Goal: Task Accomplishment & Management: Use online tool/utility

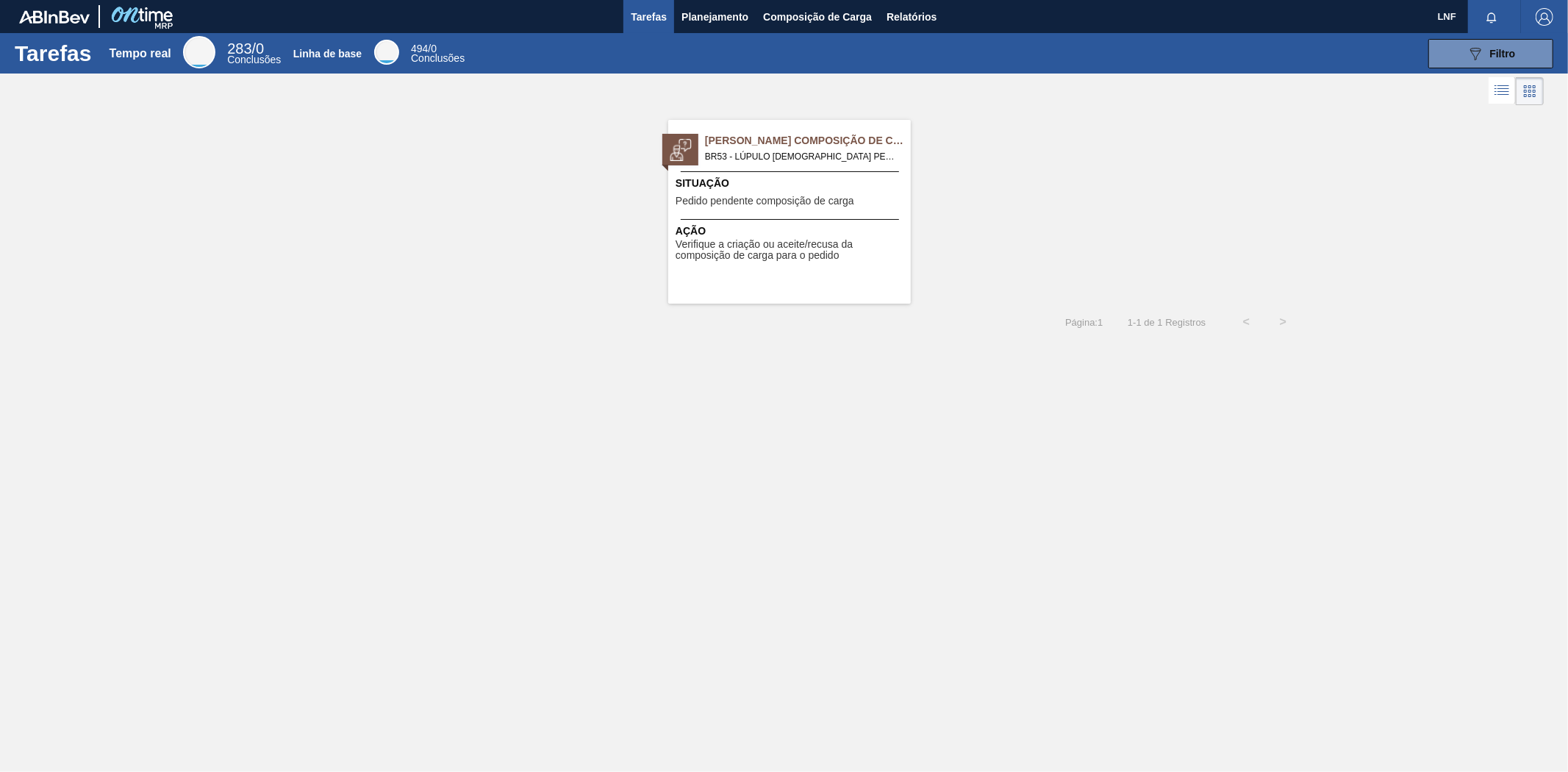
click at [750, 146] on font "Pedido Aguardando Composição de Carga" at bounding box center [813, 140] width 218 height 12
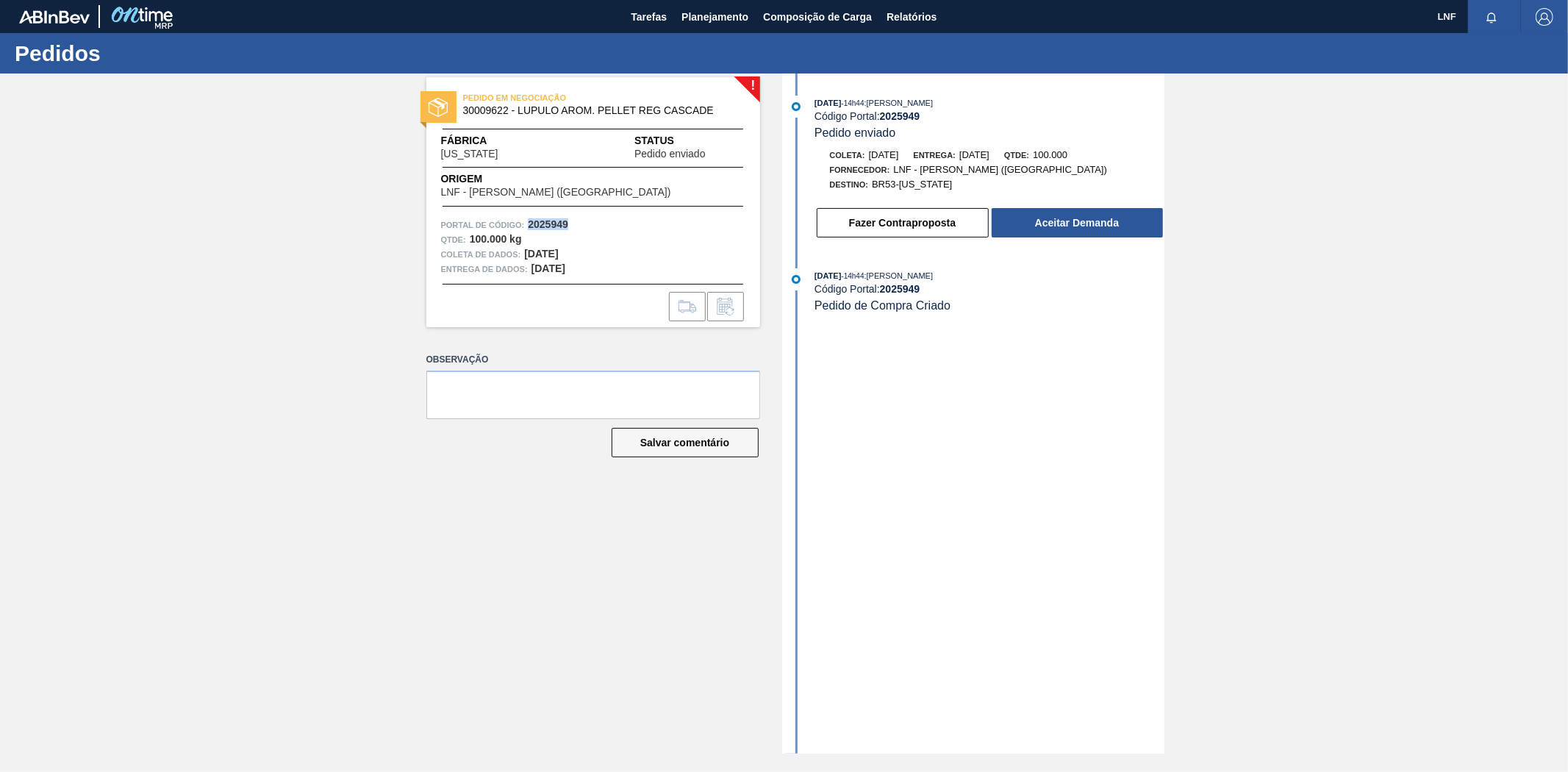
drag, startPoint x: 571, startPoint y: 225, endPoint x: 528, endPoint y: 226, distance: 43.0
click at [528, 226] on div "Portal de Código: 2025949" at bounding box center [593, 225] width 304 height 15
copy font "2025949"
drag, startPoint x: 724, startPoint y: 109, endPoint x: 465, endPoint y: 116, distance: 259.1
click at [465, 116] on div "PEDIDO EM NEGOCIAÇÃO 30009622 - LUPULO AROM. PELLET REG CASCADE" at bounding box center [593, 104] width 334 height 33
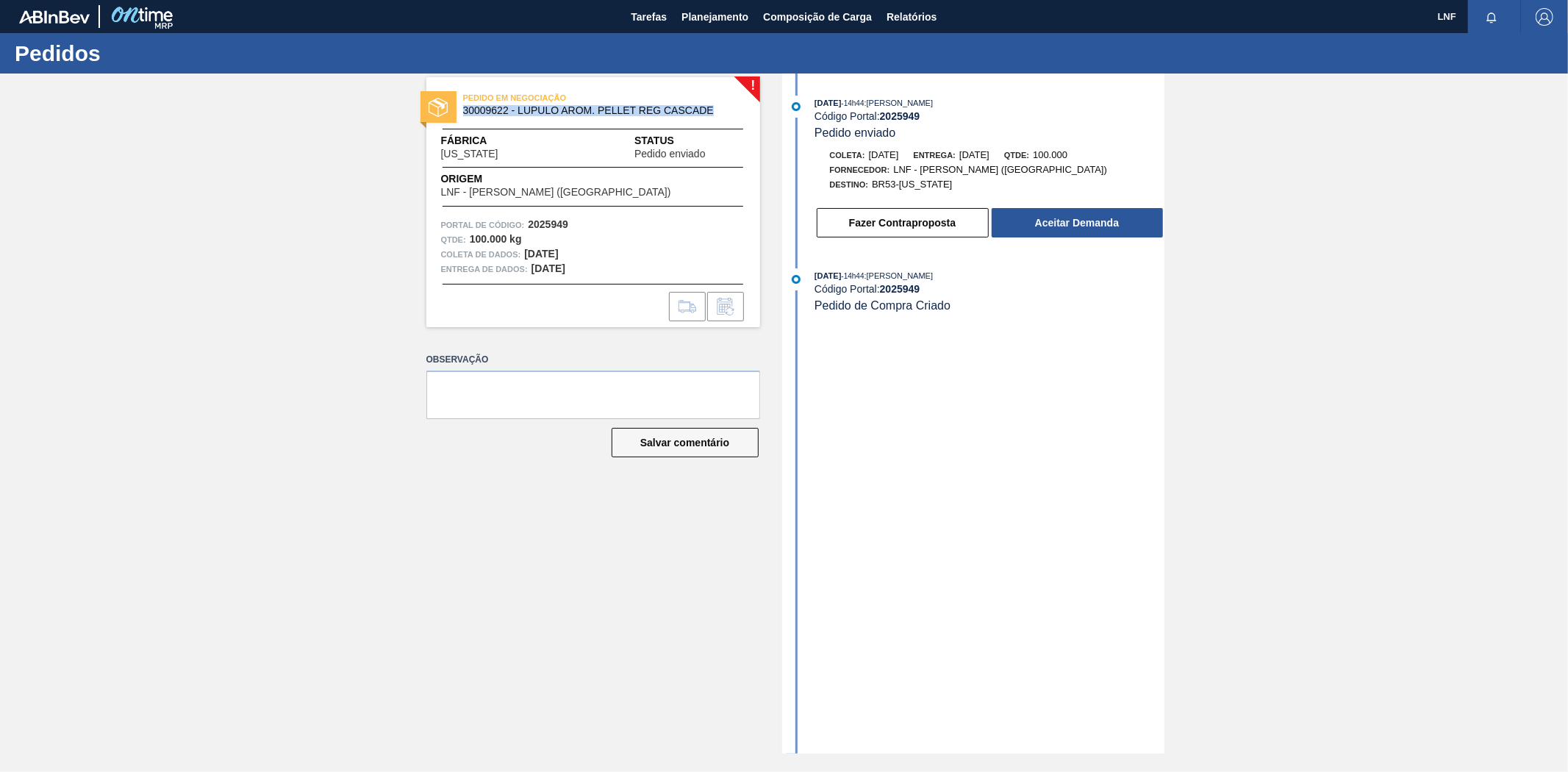
copy font "30009622 - LUPULO AROM. PELLET REG CASCADE"
click at [1075, 236] on button "Aceitar Demanda" at bounding box center [1077, 222] width 171 height 29
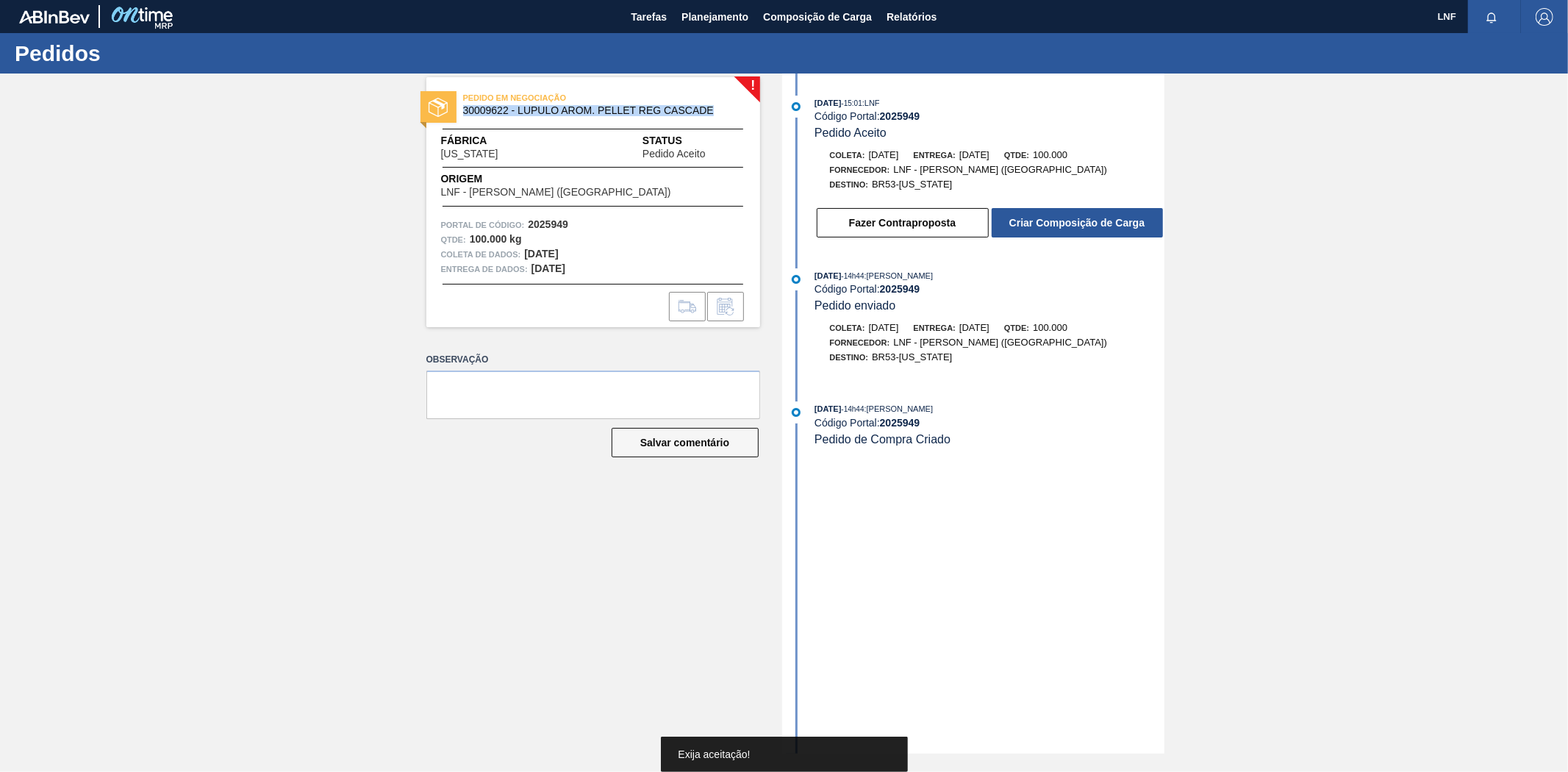
click at [1075, 236] on button "Criar Composição de Carga" at bounding box center [1077, 222] width 171 height 29
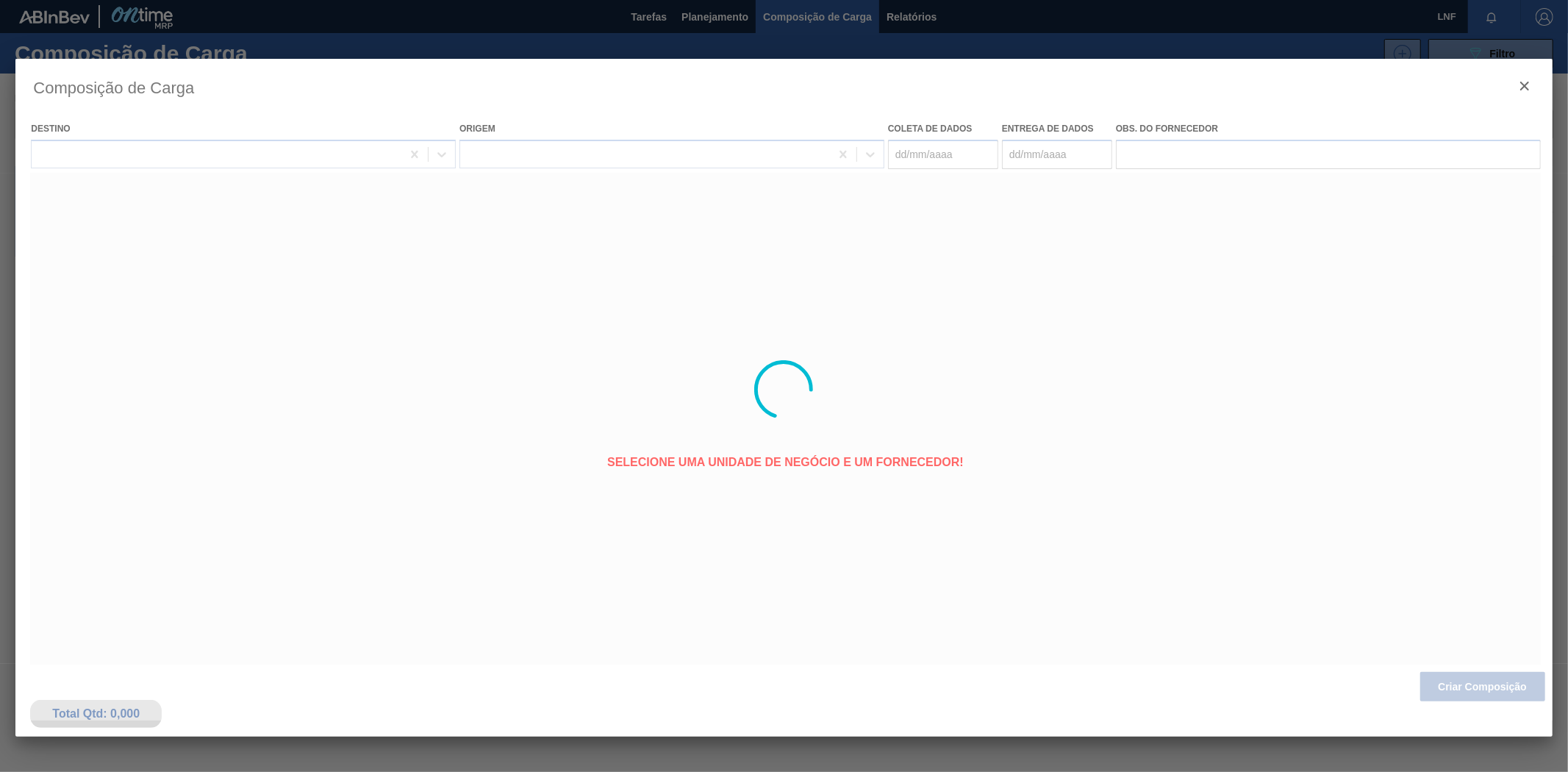
type coleta "11/09/2025"
type entrega "13/09/2025"
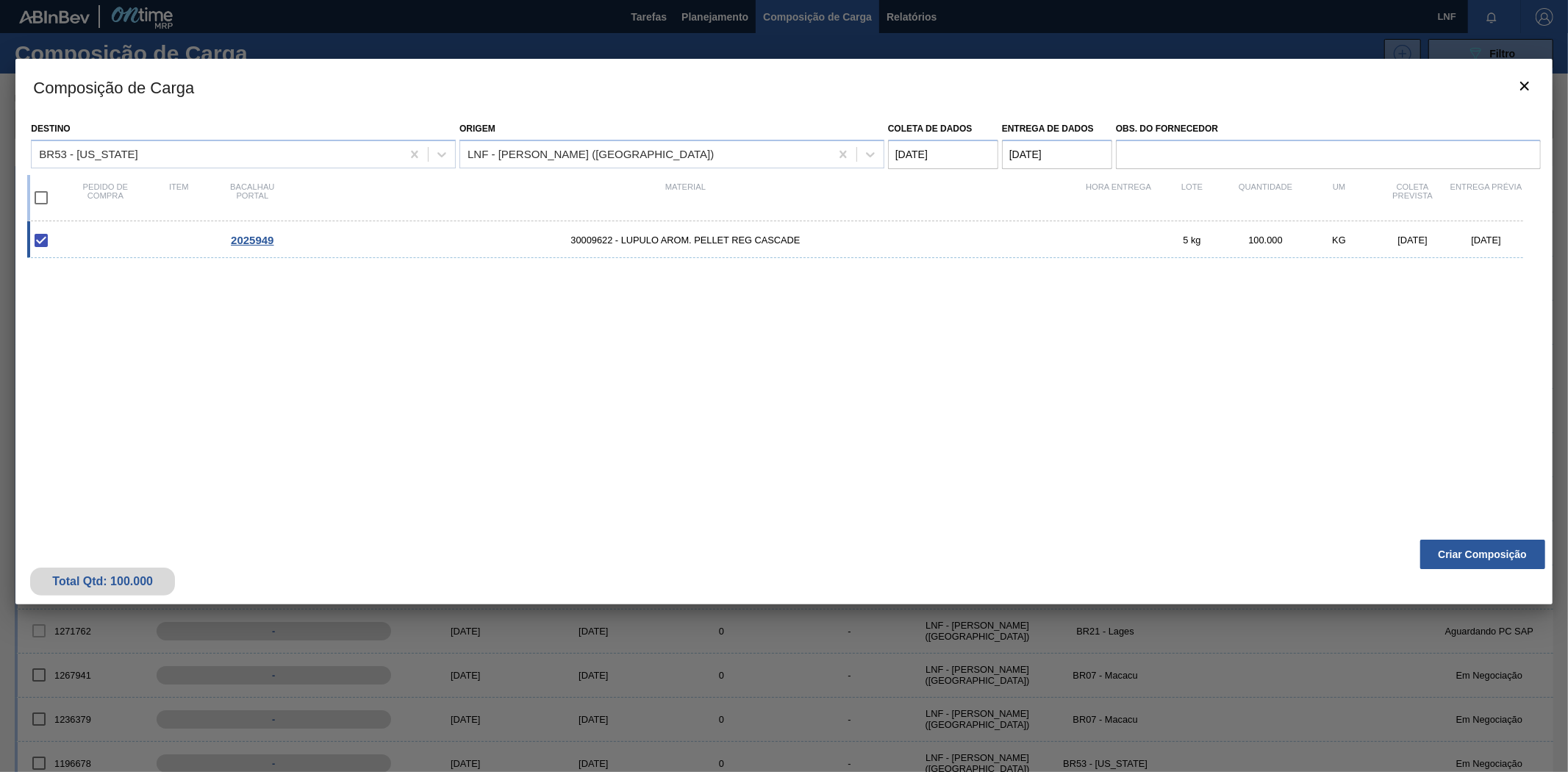
click at [40, 200] on input "checkbox" at bounding box center [41, 197] width 31 height 31
checkbox input "true"
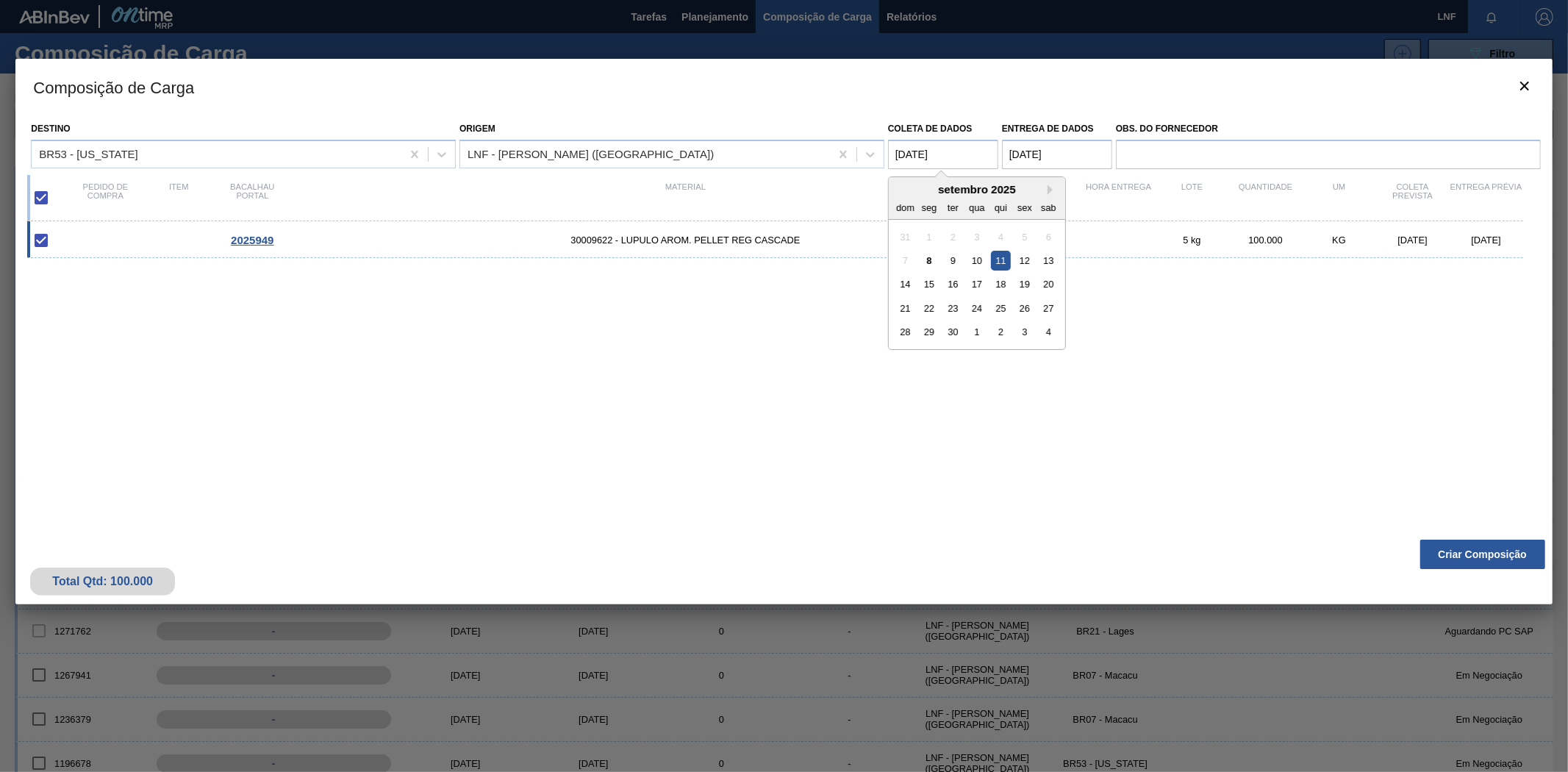
click at [937, 156] on coleta "11/09/2025" at bounding box center [943, 154] width 110 height 29
click at [926, 261] on font "8" at bounding box center [928, 260] width 5 height 11
type coleta "08/09/2025"
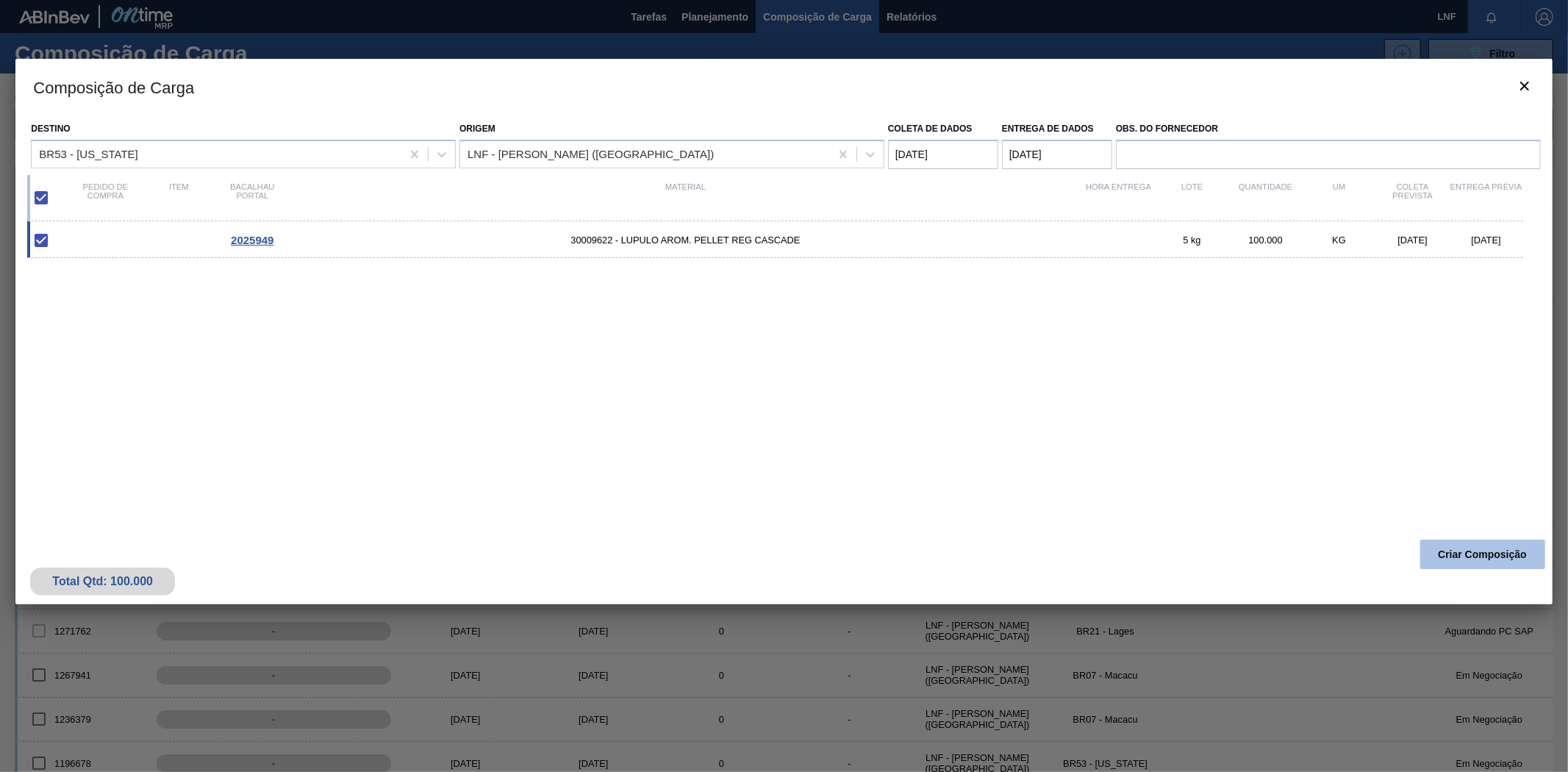
click at [1456, 553] on font "Criar Composição" at bounding box center [1482, 554] width 89 height 12
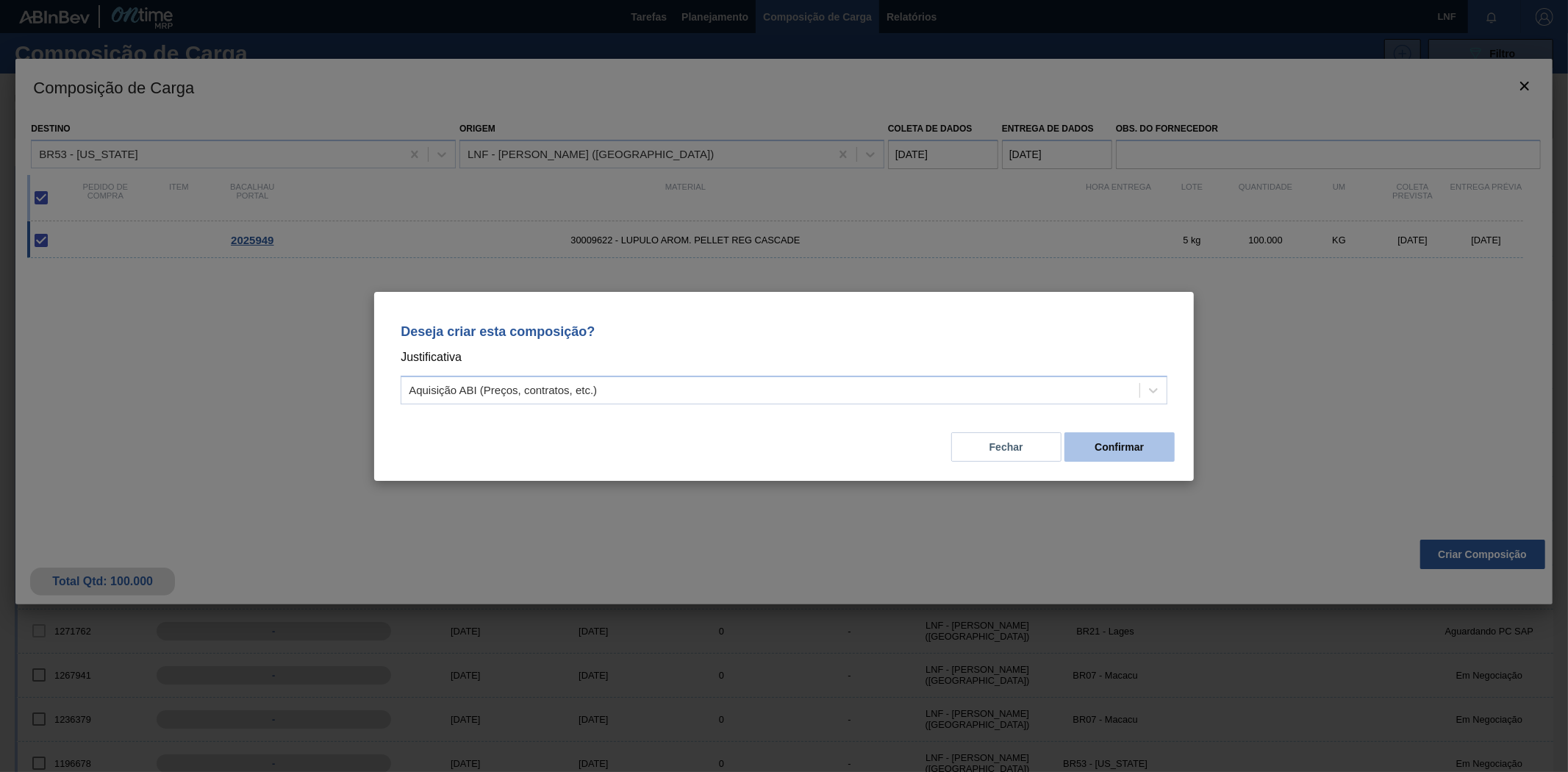
click at [1121, 456] on button "Confirmar" at bounding box center [1119, 447] width 110 height 29
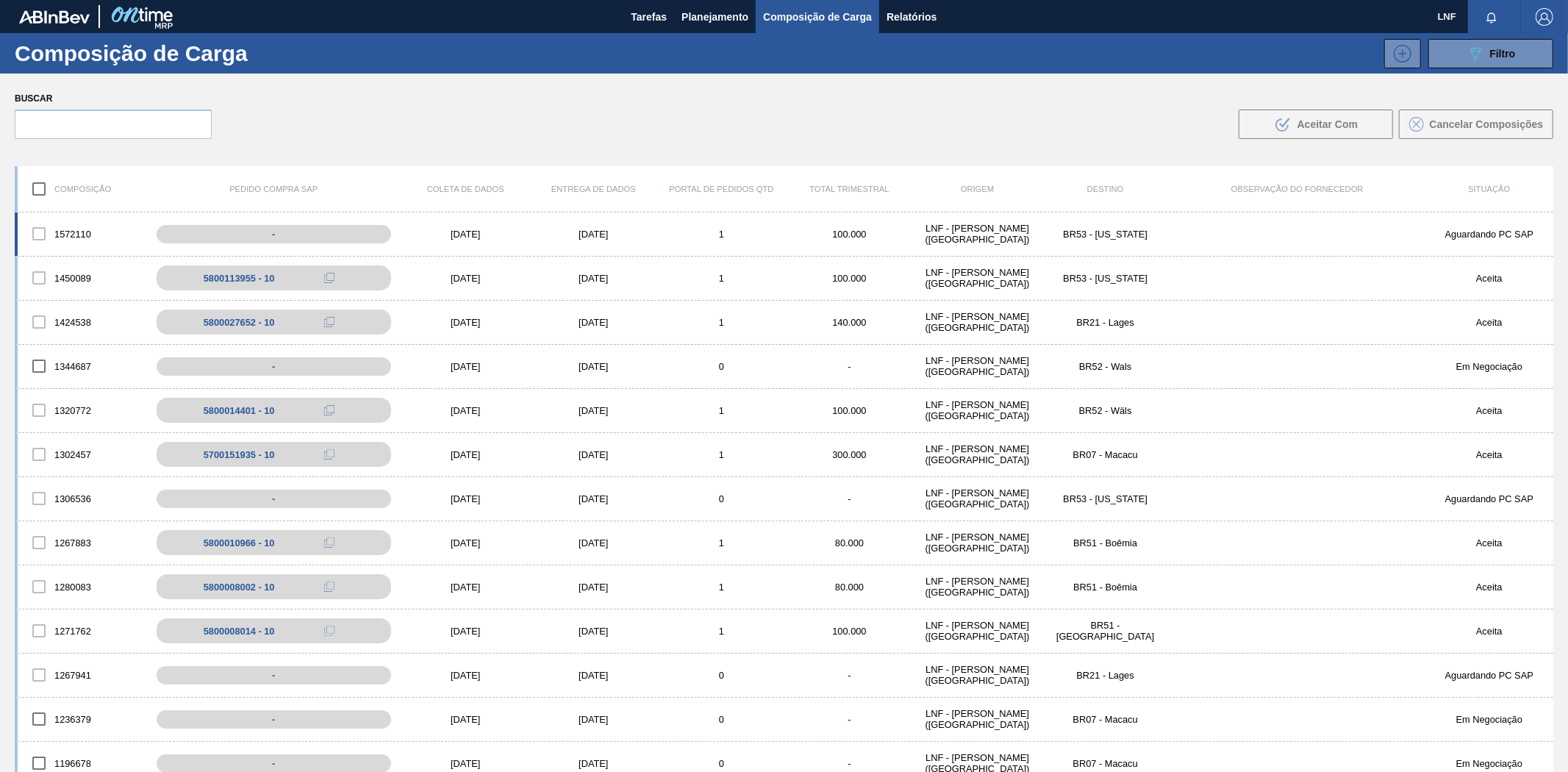
click at [749, 235] on div "1" at bounding box center [721, 234] width 128 height 11
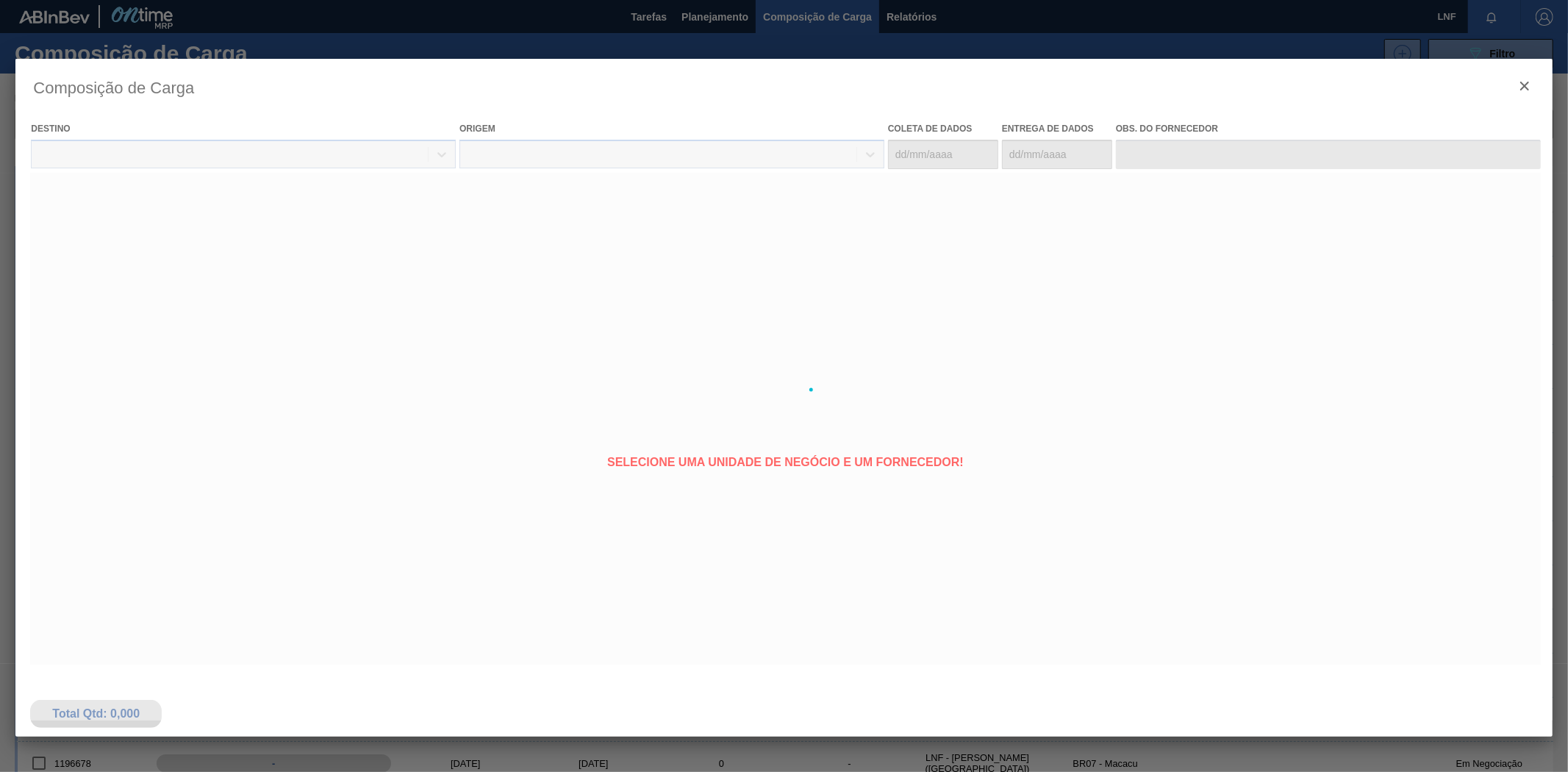
type coleta "11/09/2025"
type entrega "13/09/2025"
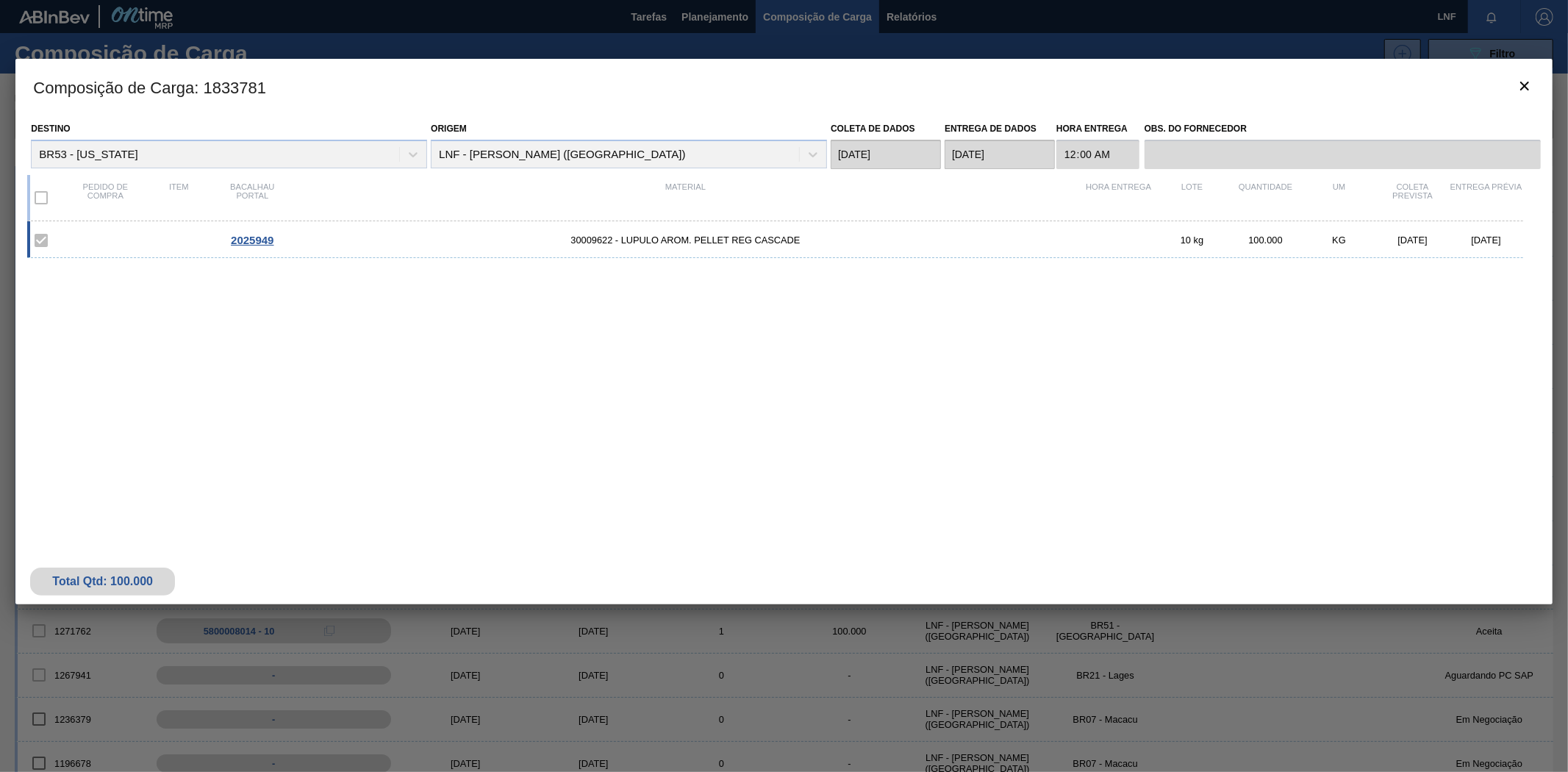
click at [243, 83] on font ": 1833781" at bounding box center [230, 87] width 72 height 19
copy font "1833781"
click at [1524, 82] on icon "botão de ícone" at bounding box center [1525, 87] width 18 height 18
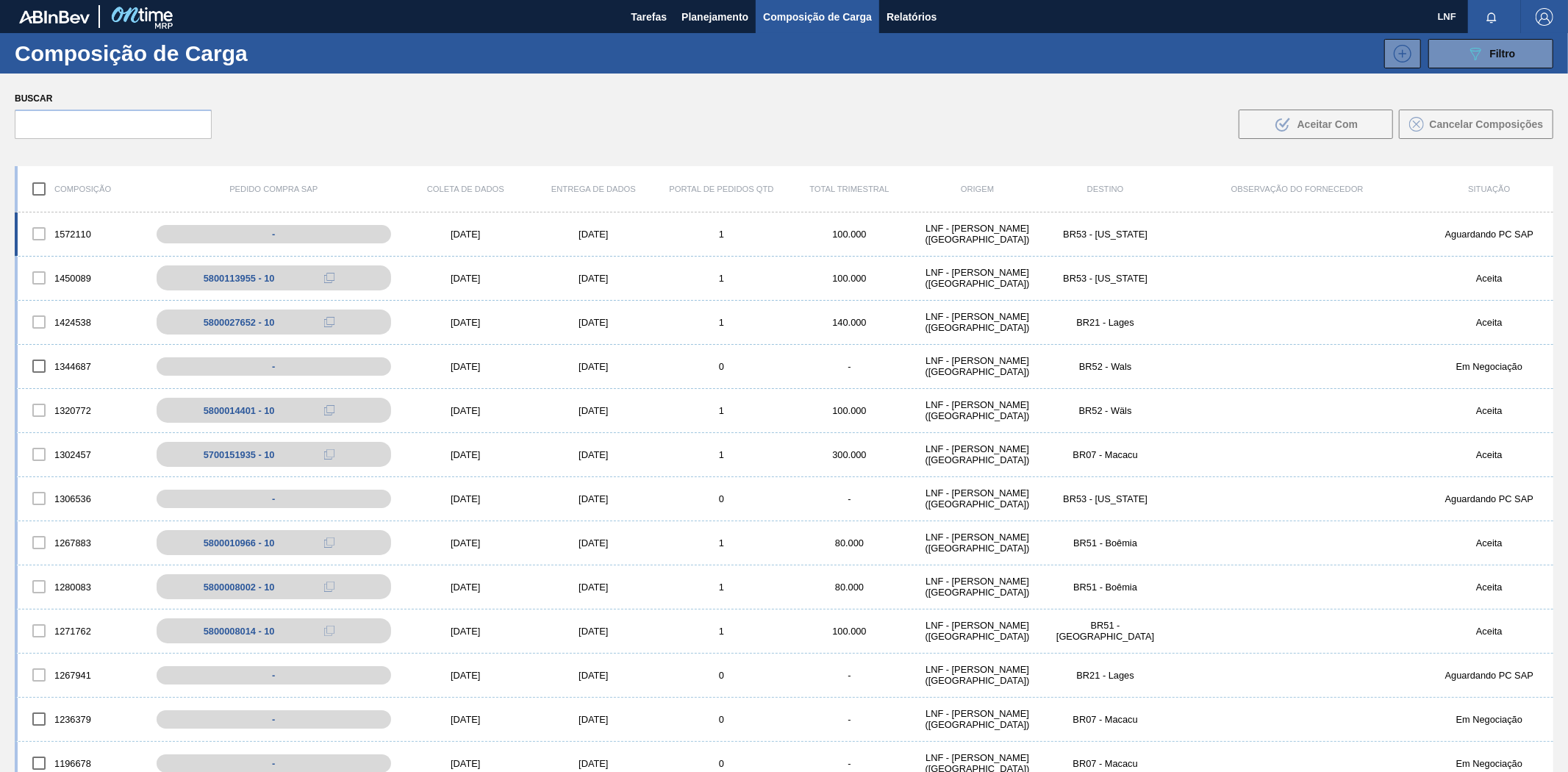
click at [596, 240] on div "1572110 - 11/09/2025 13/09/2025 1 100.000 LNF - BENTO GONÇALVES (RS) BR53 - Col…" at bounding box center [784, 234] width 1538 height 44
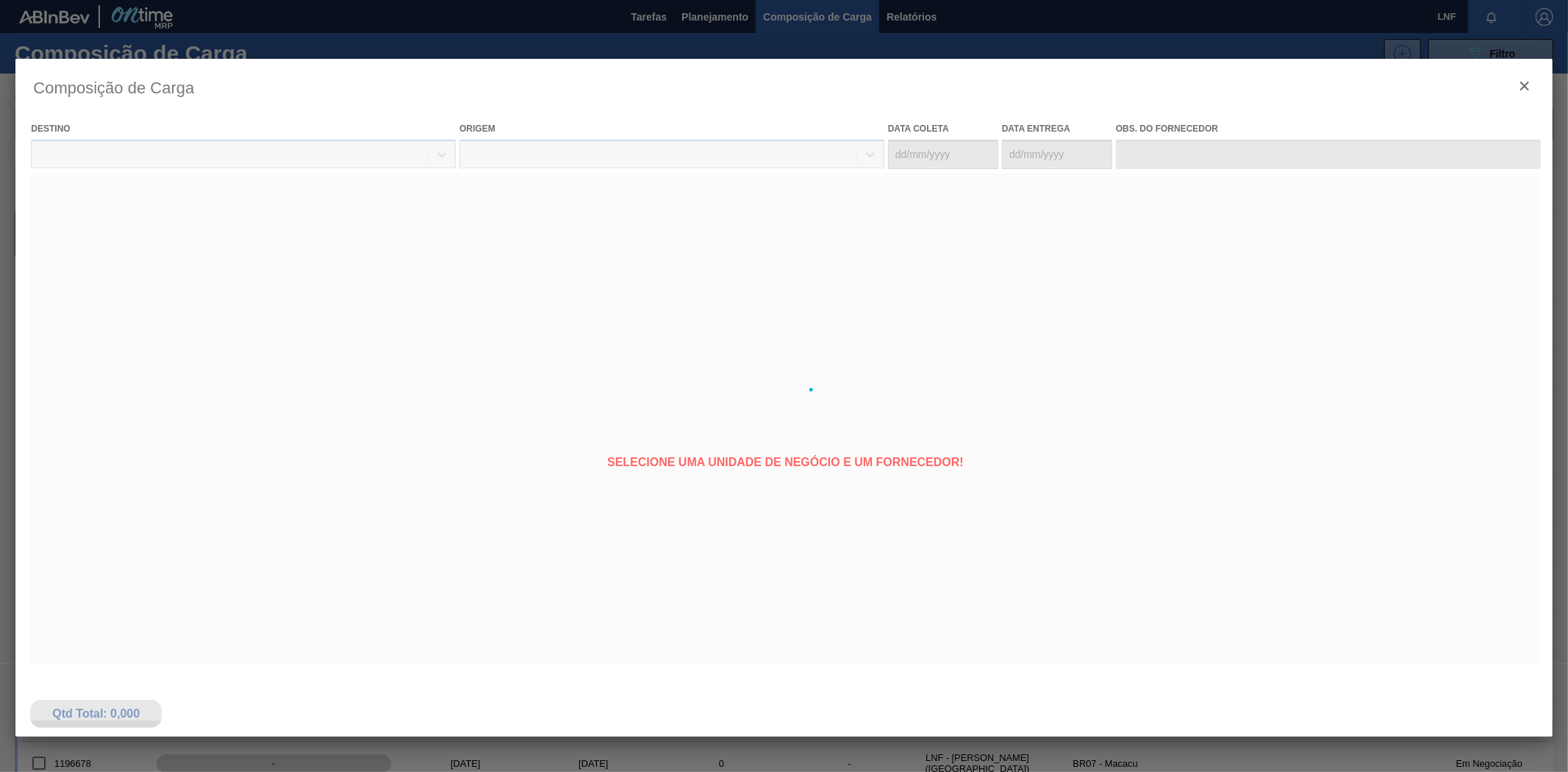
type coleta "11/09/2025"
type entrega "13/09/2025"
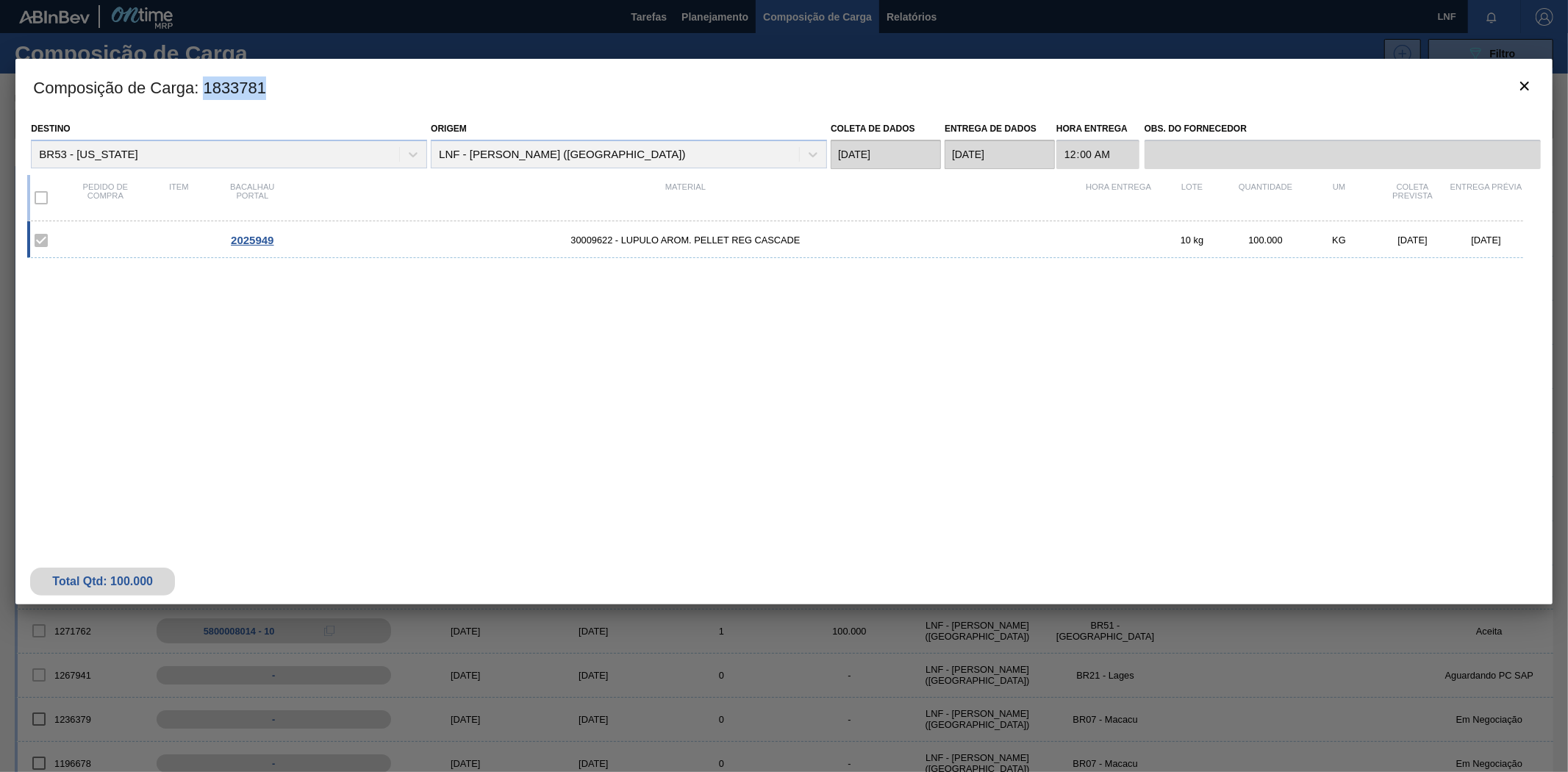
drag, startPoint x: 202, startPoint y: 86, endPoint x: 275, endPoint y: 88, distance: 73.0
click at [275, 88] on h3 "Composição de Carga : 1833781" at bounding box center [784, 87] width 1536 height 56
copy font "1833781"
click at [1520, 91] on icon "botão de ícone" at bounding box center [1525, 87] width 18 height 18
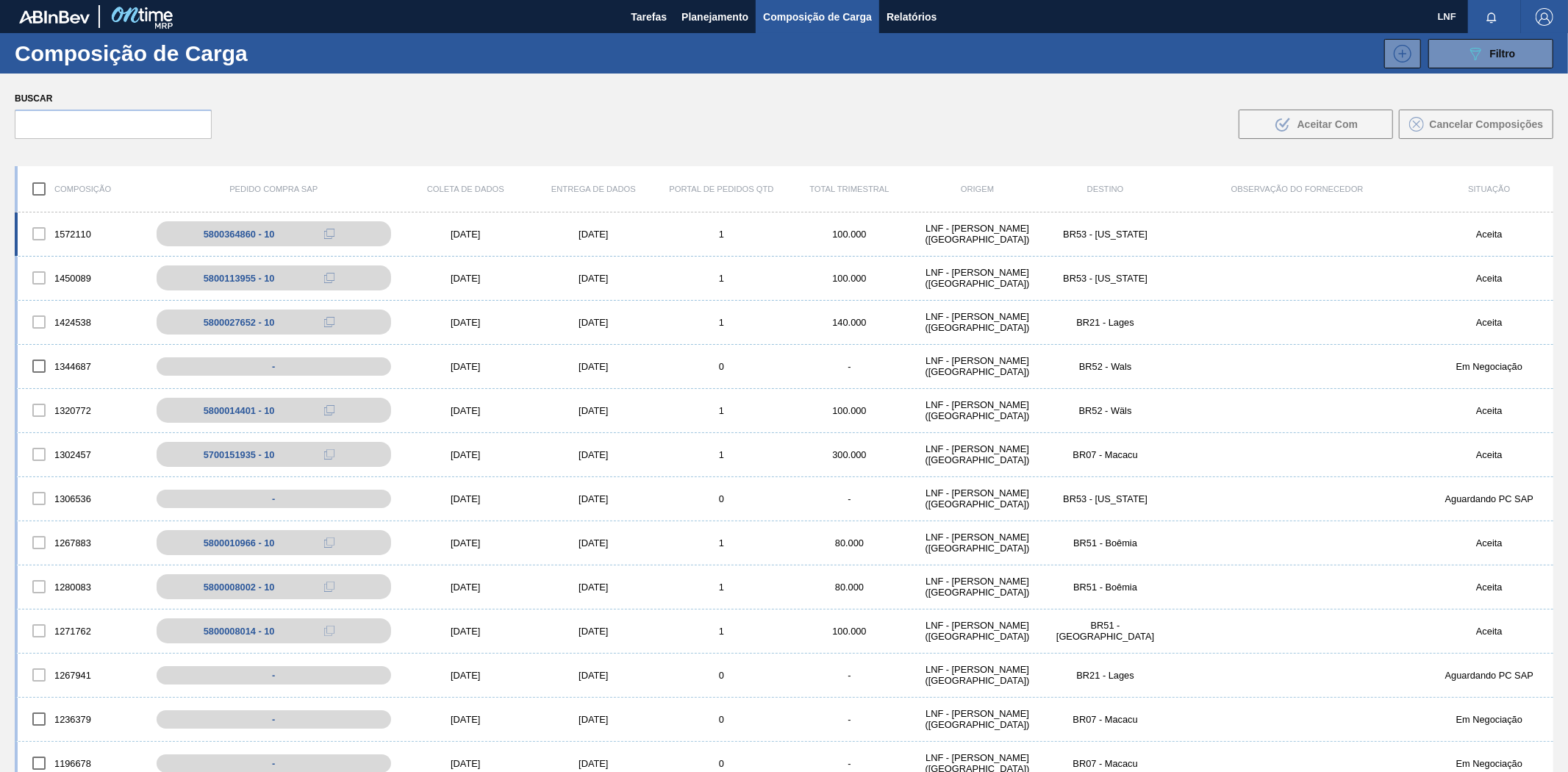
drag, startPoint x: 594, startPoint y: 238, endPoint x: 577, endPoint y: 233, distance: 17.7
click at [594, 237] on font "13/09/2025" at bounding box center [593, 234] width 29 height 11
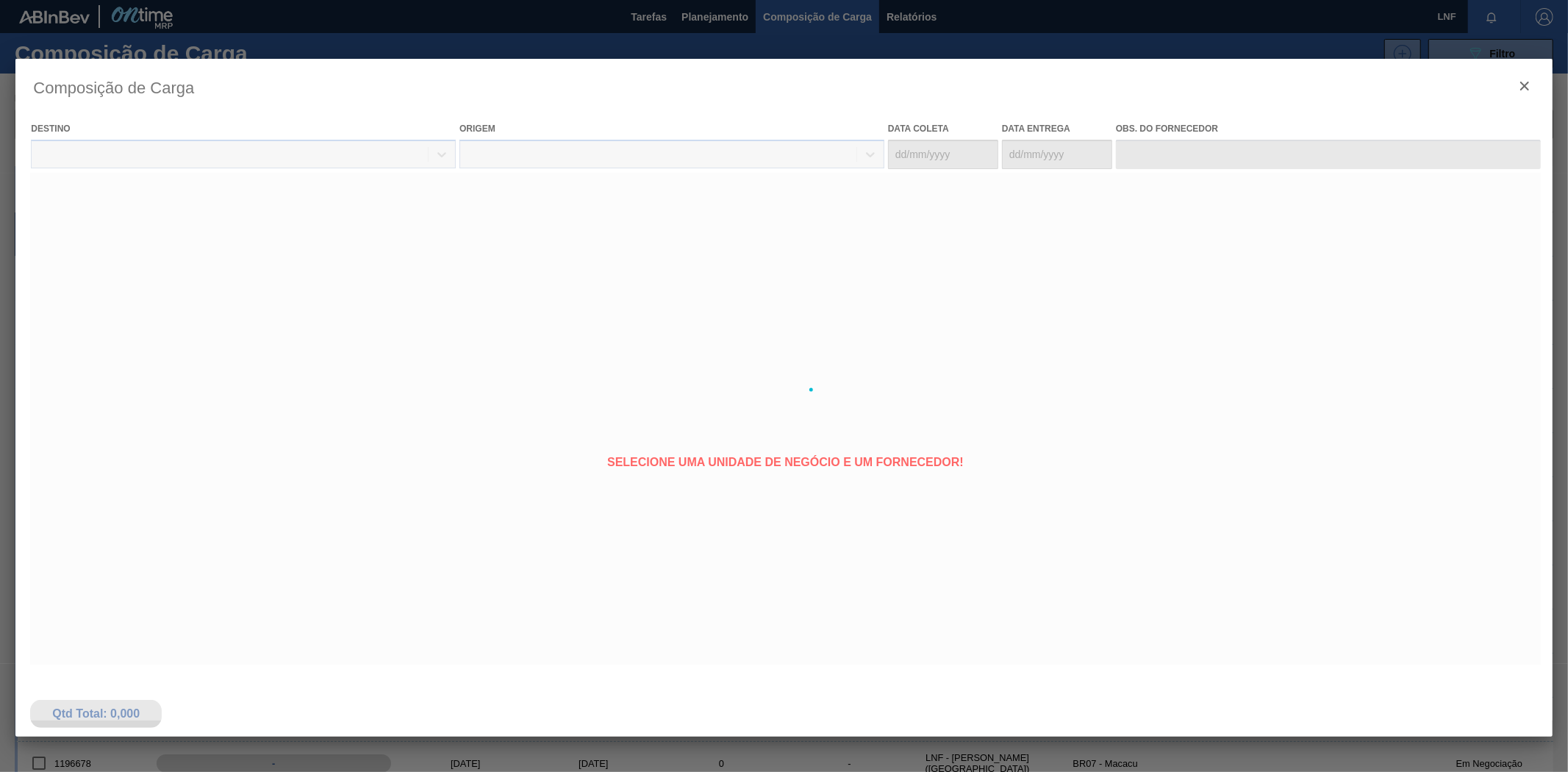
type coleta "11/09/2025"
type entrega "13/09/2025"
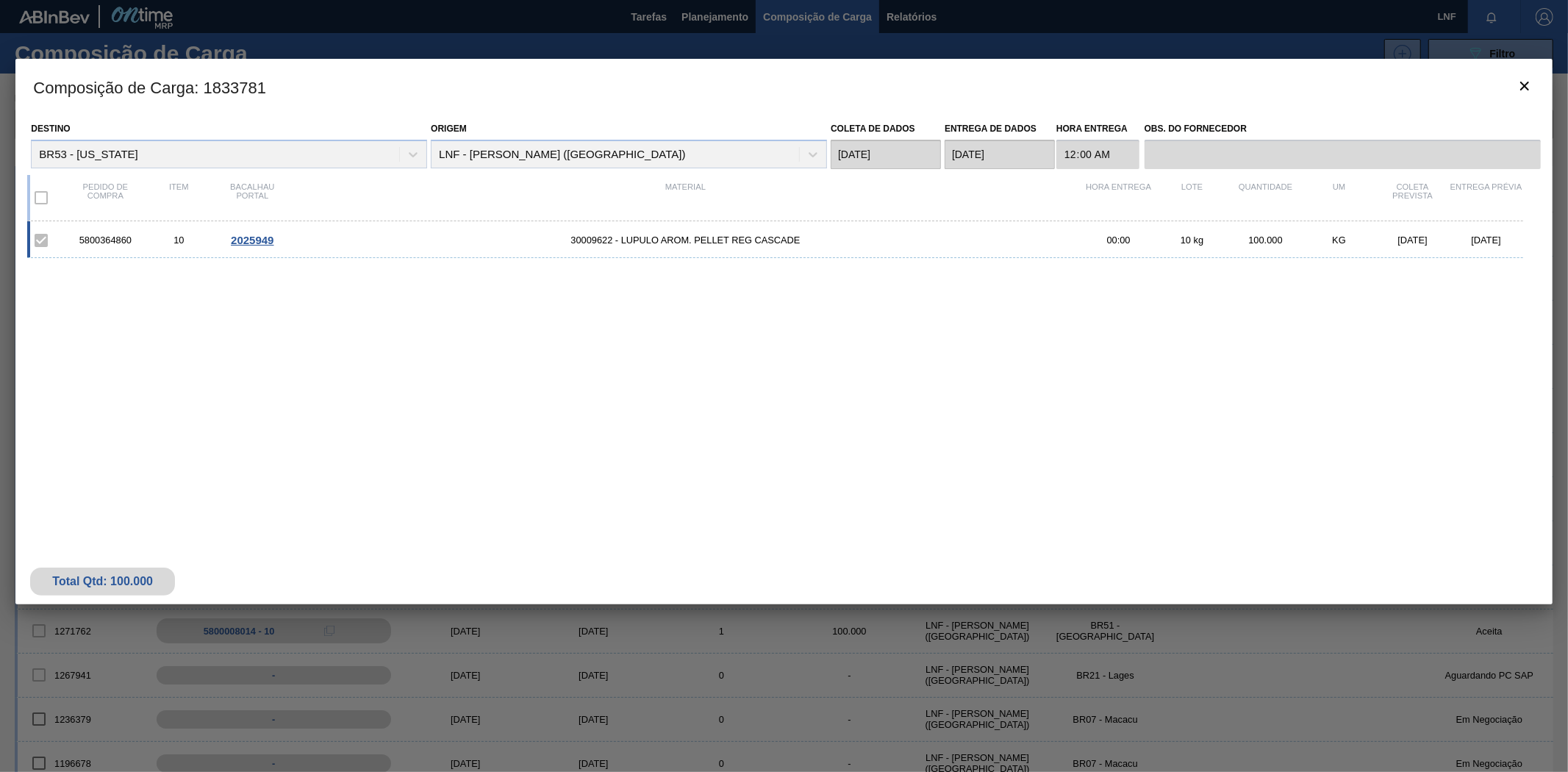
click at [100, 240] on font "5800364860" at bounding box center [105, 239] width 52 height 11
drag, startPoint x: 74, startPoint y: 239, endPoint x: 133, endPoint y: 254, distance: 60.9
click at [135, 248] on div "5800364860 10 2025949 30009622 - LUPULO AROM. PELLET REG CASCADE 00:00 10 kg 10…" at bounding box center [774, 239] width 1495 height 37
copy font "5800364860"
click at [916, 380] on div "5800364860 10 2025949 30009622 - LUPULO AROM. PELLET REG CASCADE 00:00 10 kg 10…" at bounding box center [780, 368] width 1507 height 293
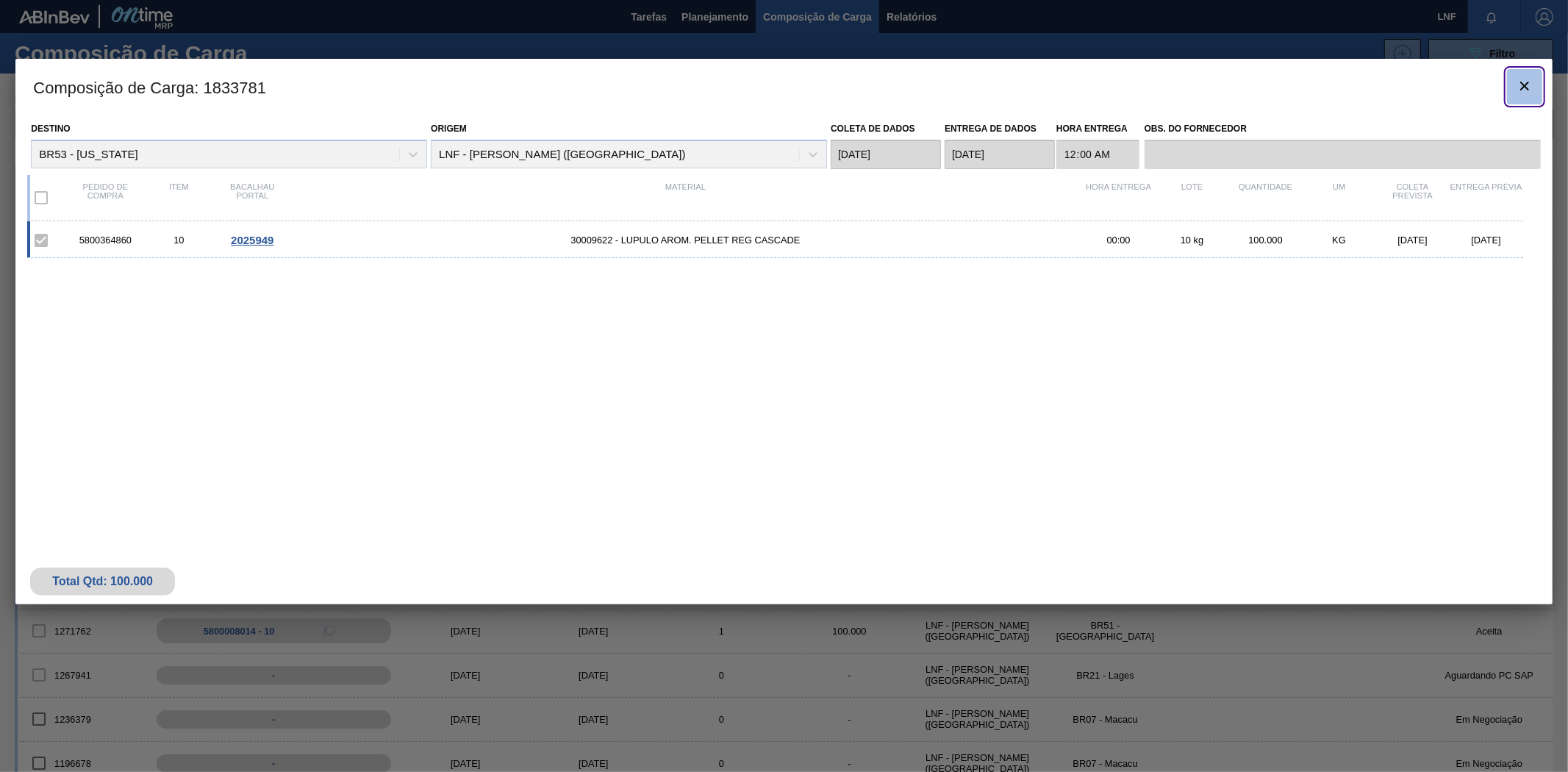
click at [1526, 81] on icon "botão de ícone" at bounding box center [1525, 87] width 18 height 18
